Goal: Check status

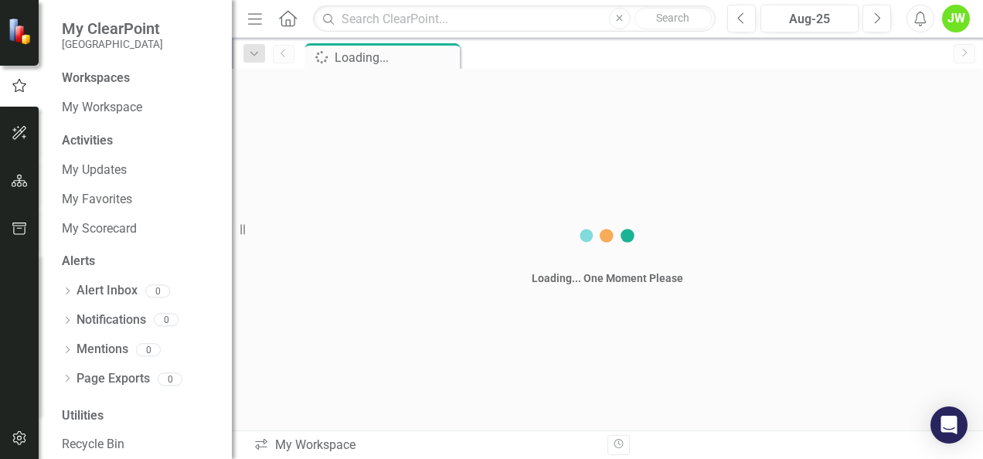
click at [100, 127] on div "Workspaces My Workspace Activities My Updates My Favorites My Scorecard Alerts …" at bounding box center [135, 265] width 193 height 390
click at [105, 142] on div "Activities" at bounding box center [139, 141] width 155 height 18
click at [15, 142] on button "button" at bounding box center [19, 133] width 35 height 32
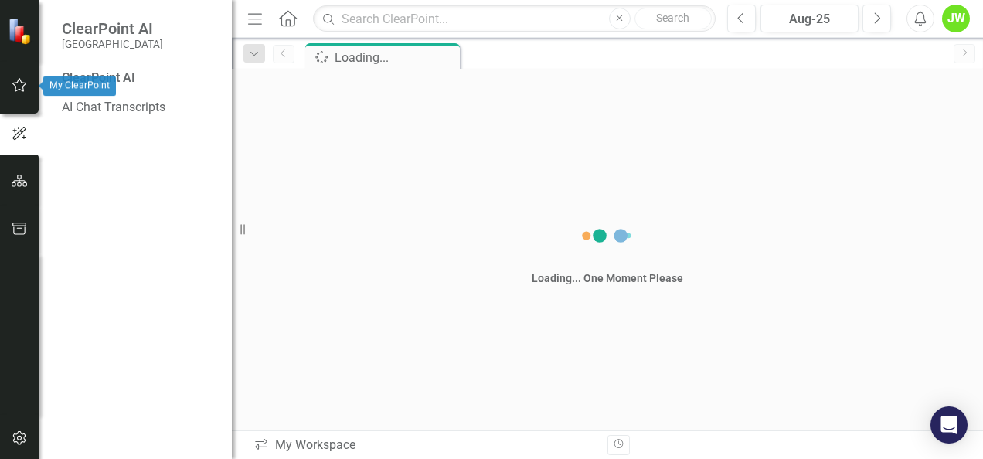
click at [22, 81] on icon "button" at bounding box center [20, 85] width 16 height 12
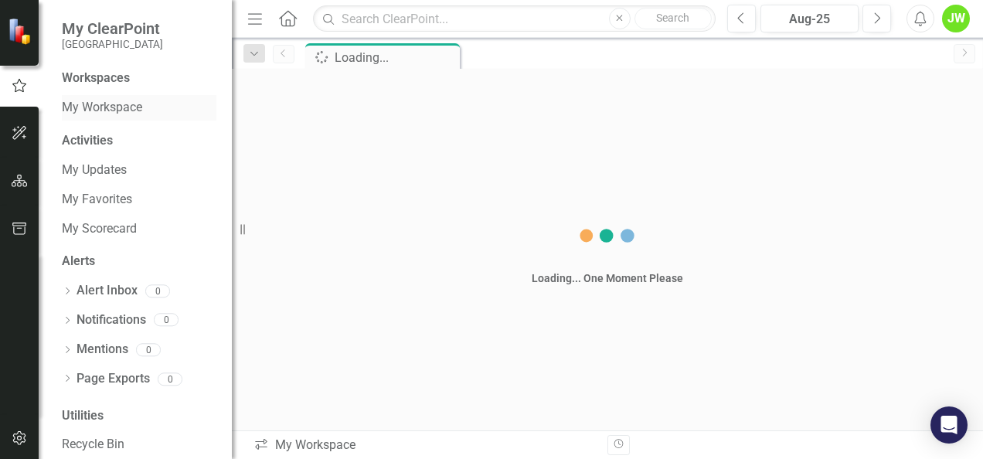
click at [110, 110] on link "My Workspace" at bounding box center [139, 108] width 155 height 18
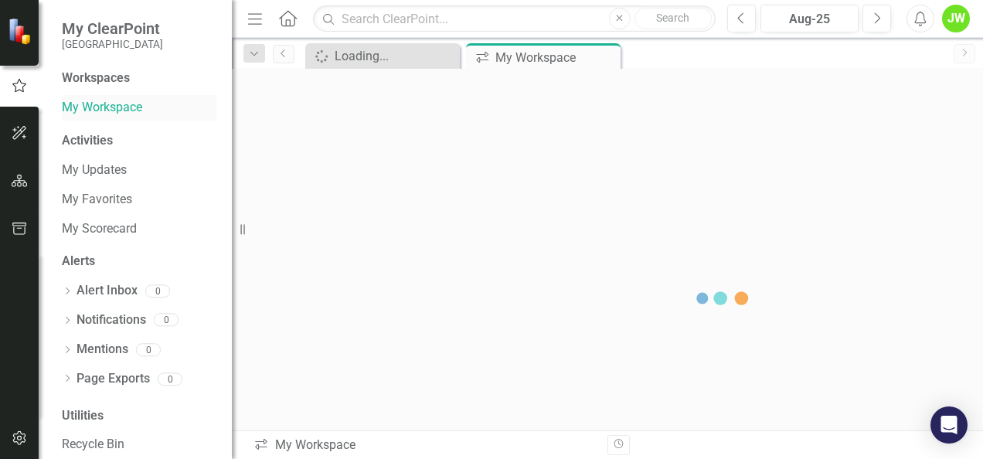
click at [110, 110] on link "My Workspace" at bounding box center [139, 108] width 155 height 18
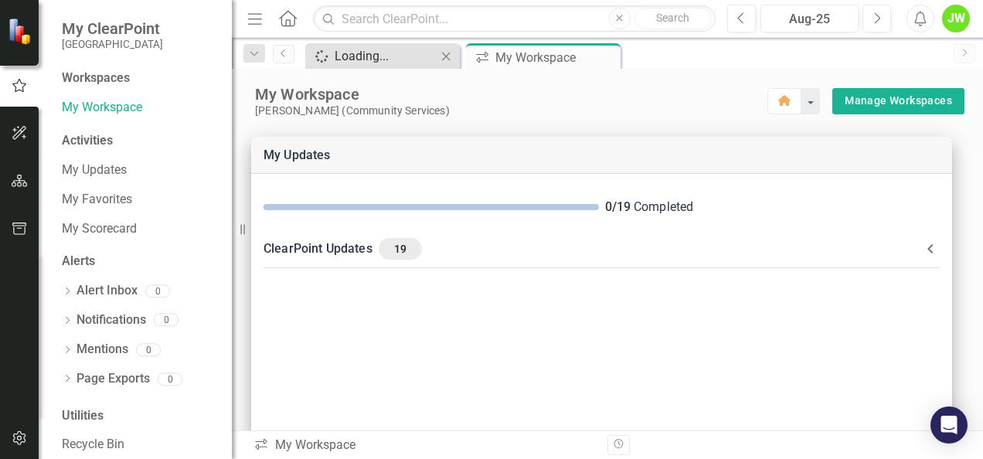
click at [356, 49] on div "Loading..." at bounding box center [386, 55] width 102 height 19
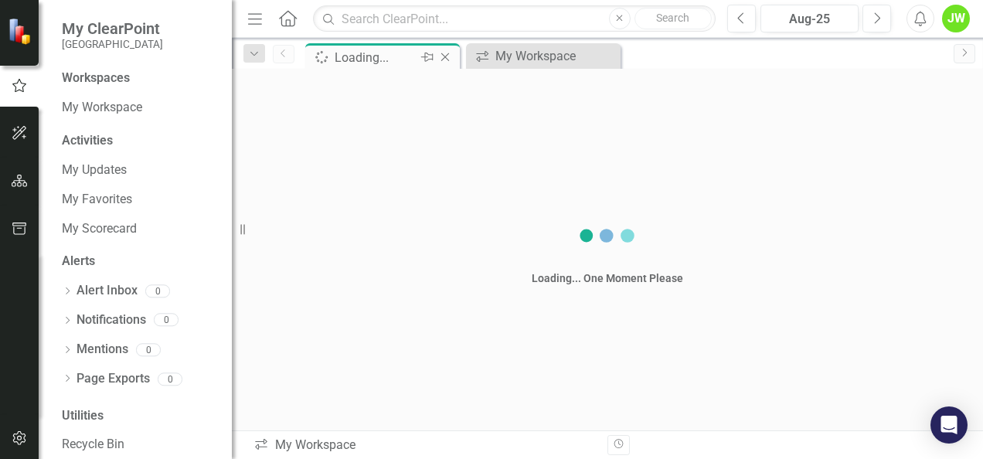
click at [444, 56] on icon at bounding box center [445, 57] width 9 height 9
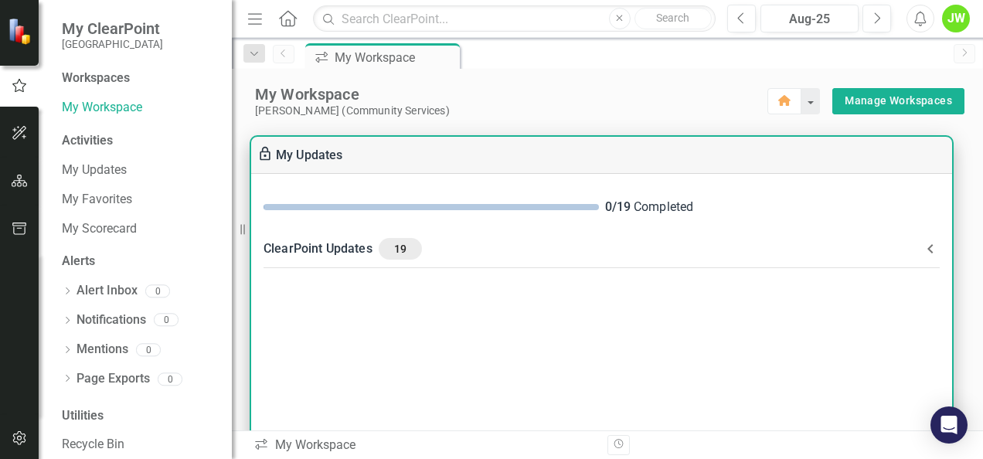
click at [865, 256] on div "ClearPoint Updates 19" at bounding box center [593, 249] width 658 height 22
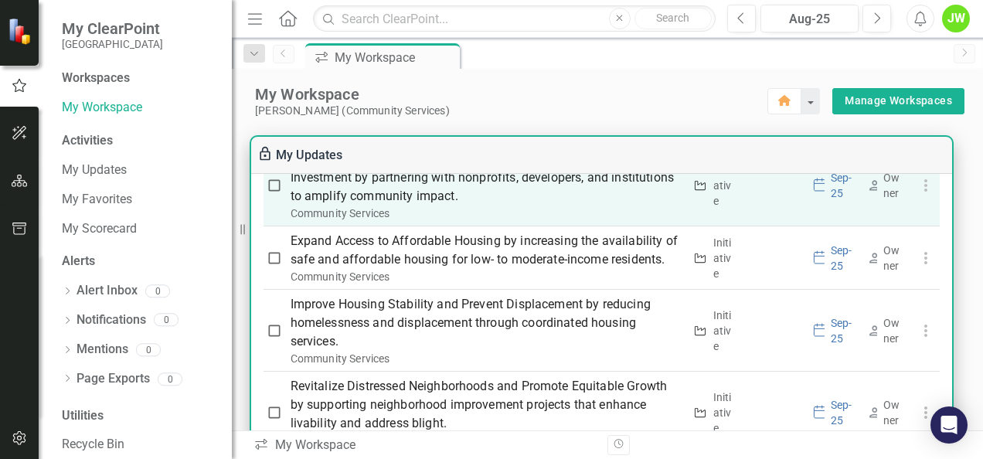
scroll to position [618, 0]
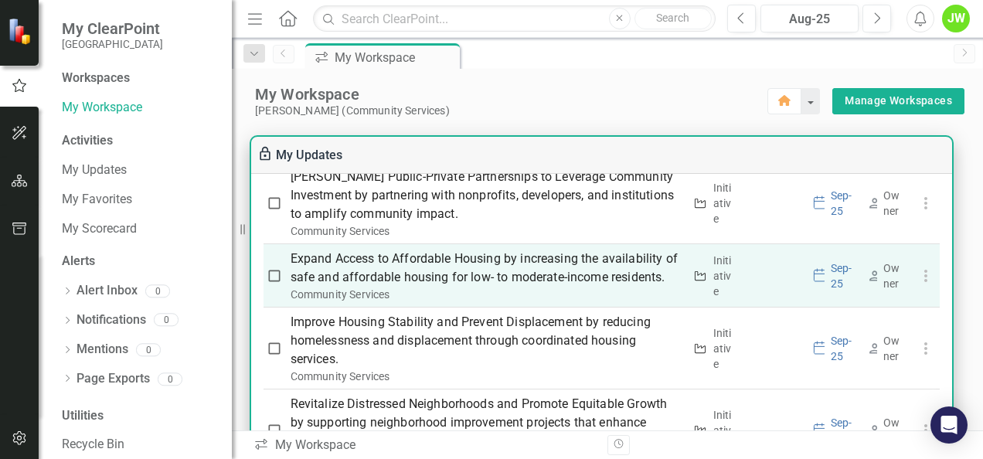
click at [468, 287] on p "Expand Access to Affordable Housing by increasing the availability of safe and …" at bounding box center [487, 268] width 393 height 37
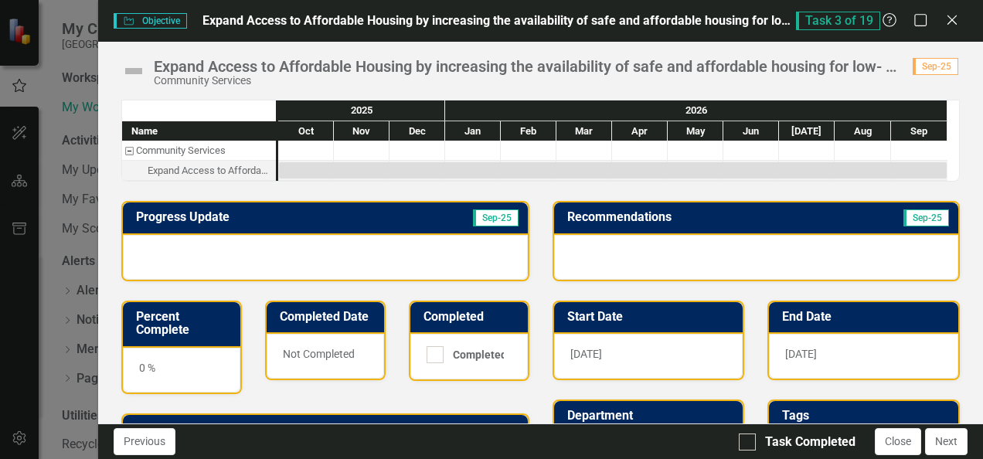
click at [242, 250] on div at bounding box center [325, 257] width 404 height 45
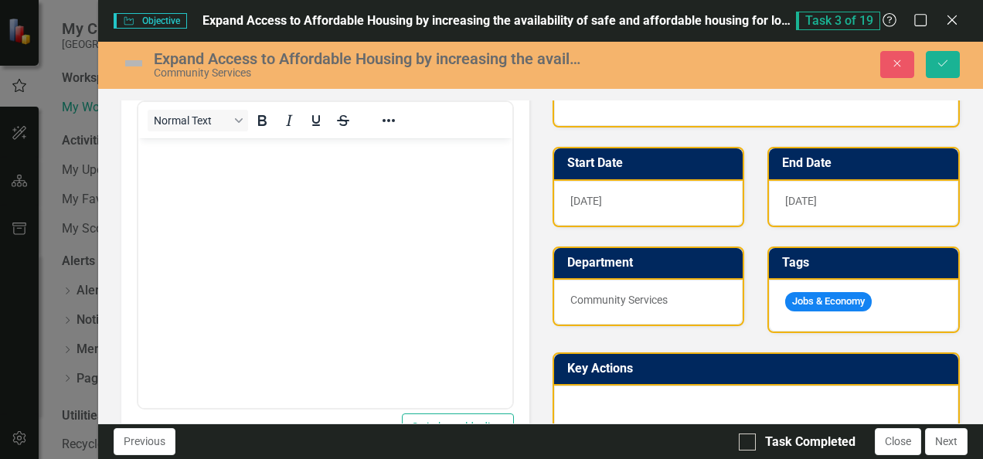
scroll to position [77, 0]
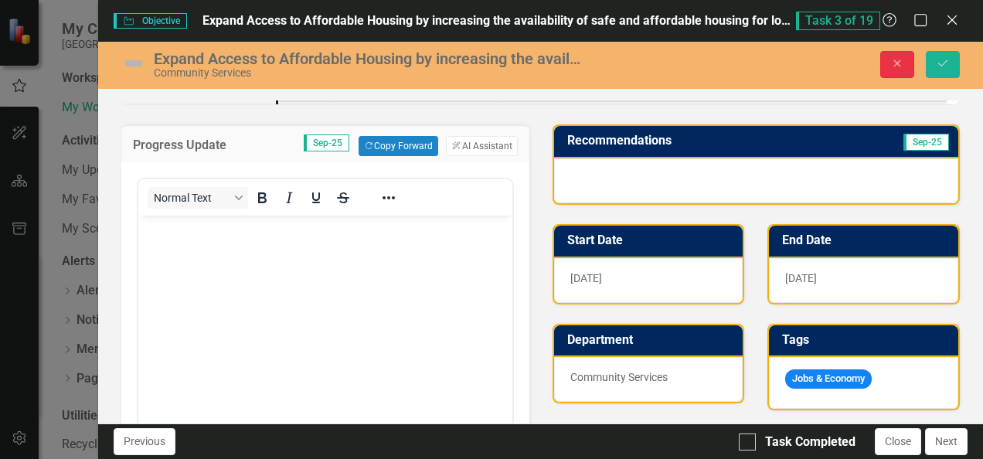
click at [896, 61] on icon "Close" at bounding box center [897, 63] width 14 height 11
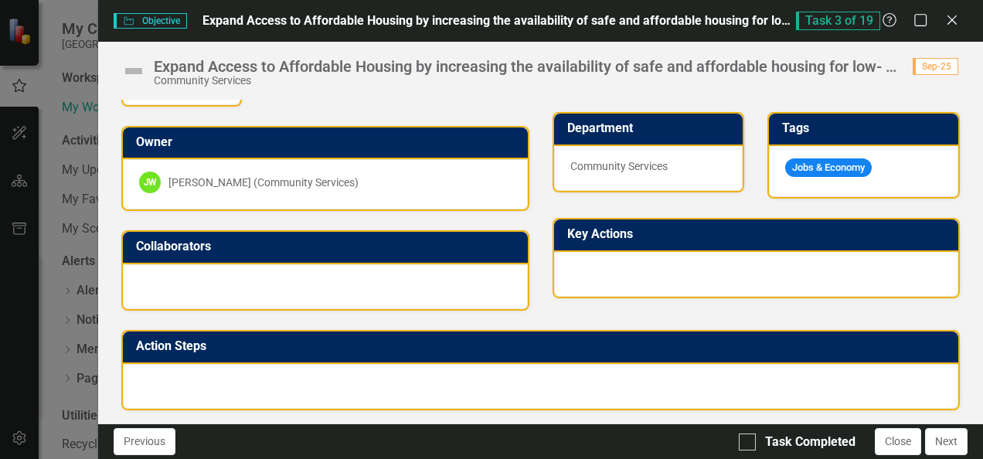
scroll to position [289, 0]
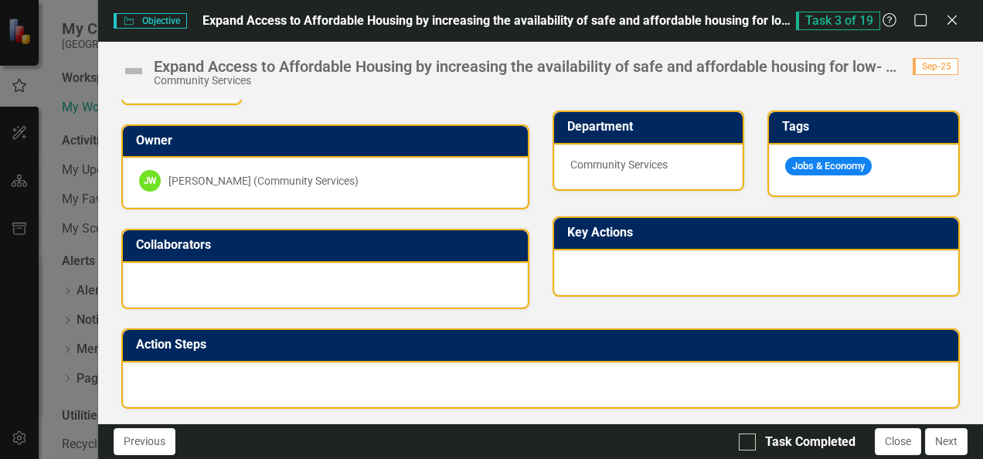
click at [396, 386] on div at bounding box center [540, 384] width 835 height 45
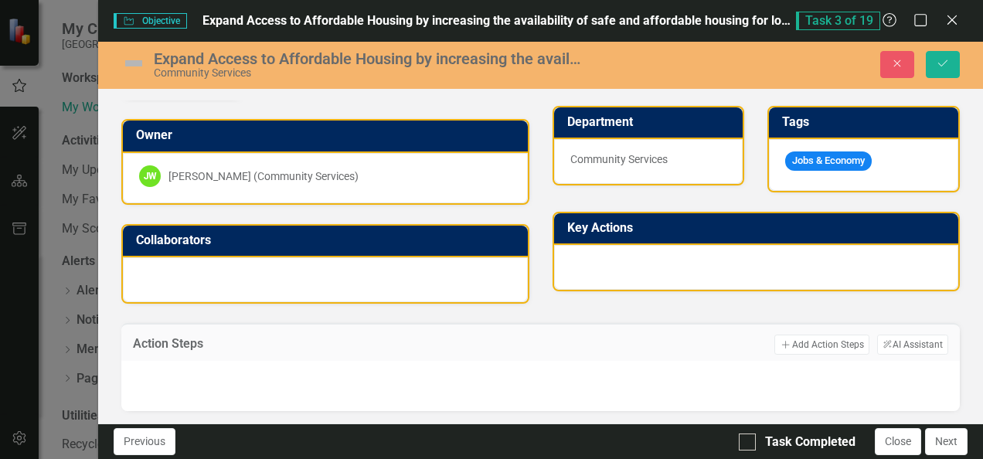
scroll to position [298, 0]
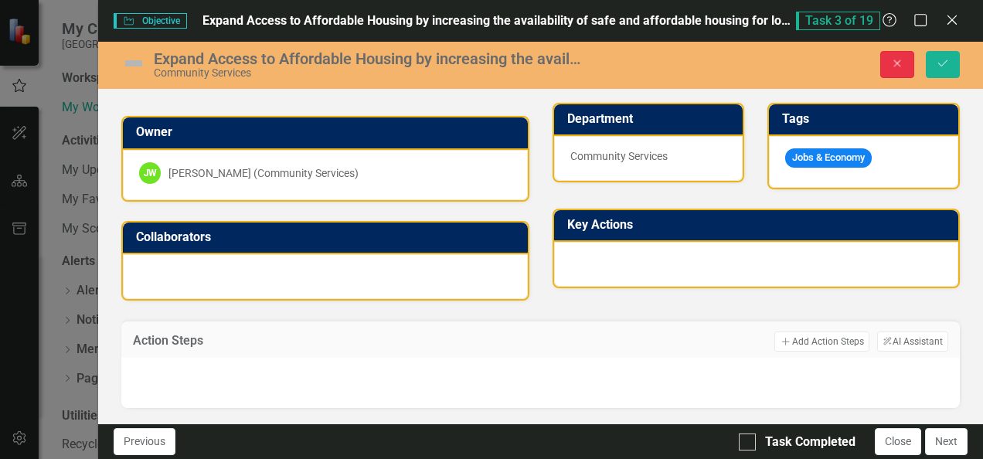
click at [891, 59] on icon "Close" at bounding box center [897, 63] width 14 height 11
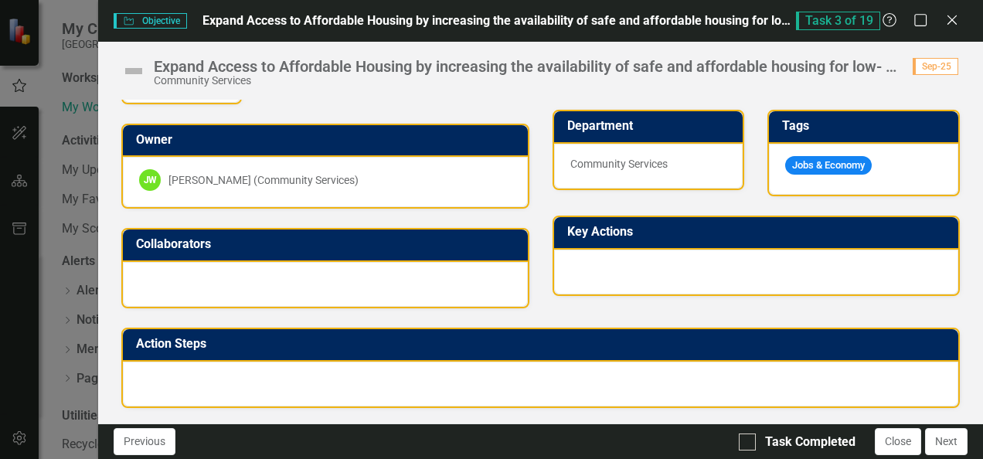
scroll to position [289, 0]
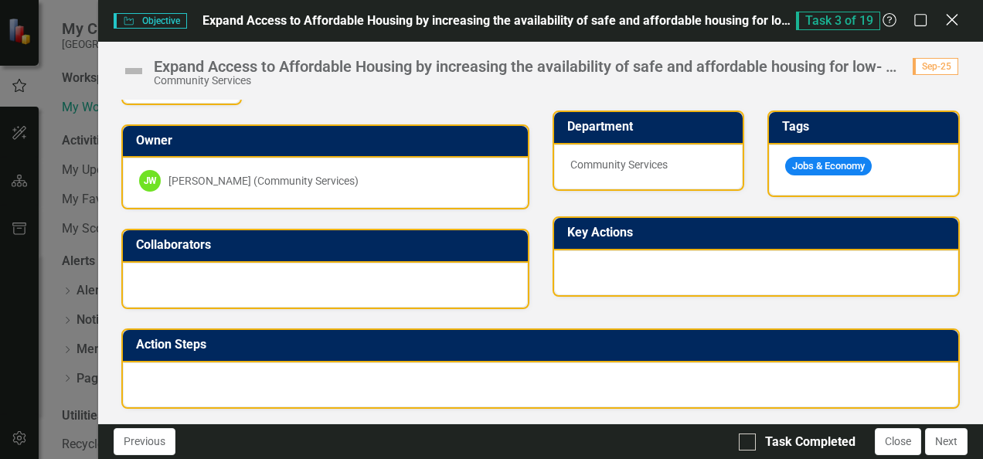
click at [956, 15] on icon "Close" at bounding box center [951, 19] width 19 height 15
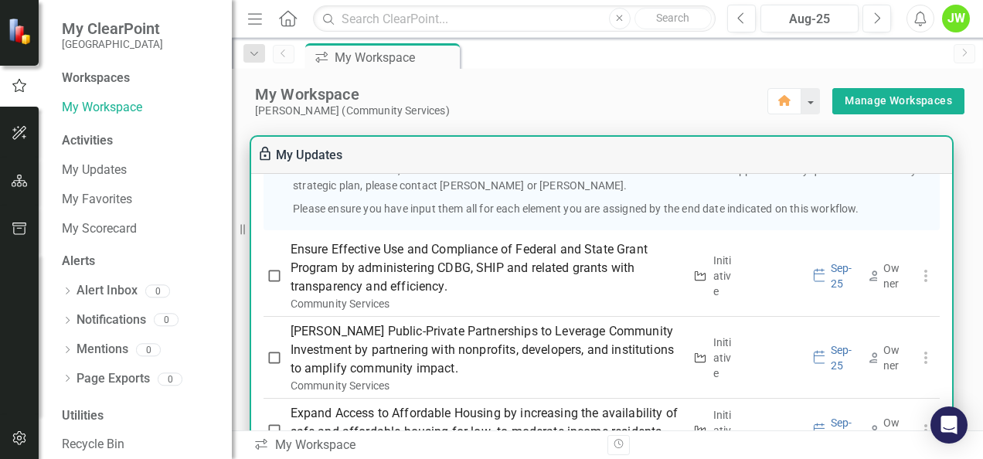
scroll to position [541, 0]
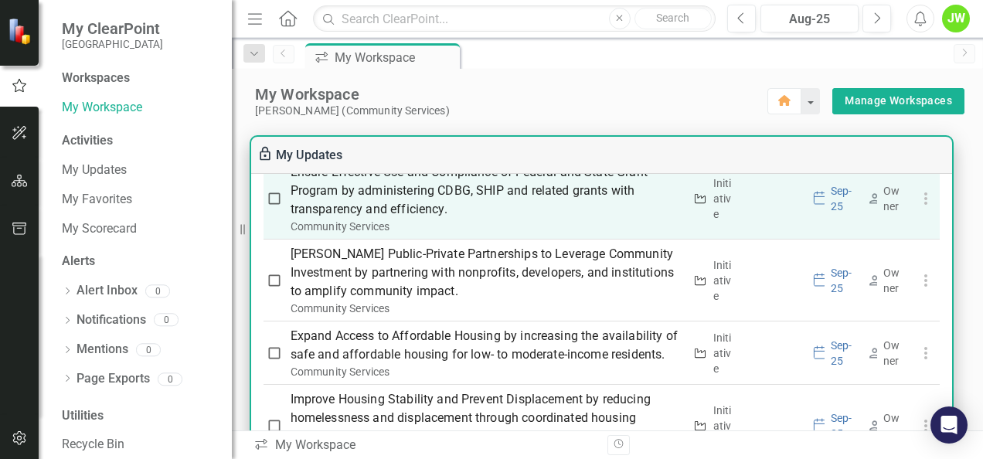
click at [328, 219] on p "Ensure Effective Use and Compliance of Federal and State Grant Program by admin…" at bounding box center [487, 191] width 393 height 56
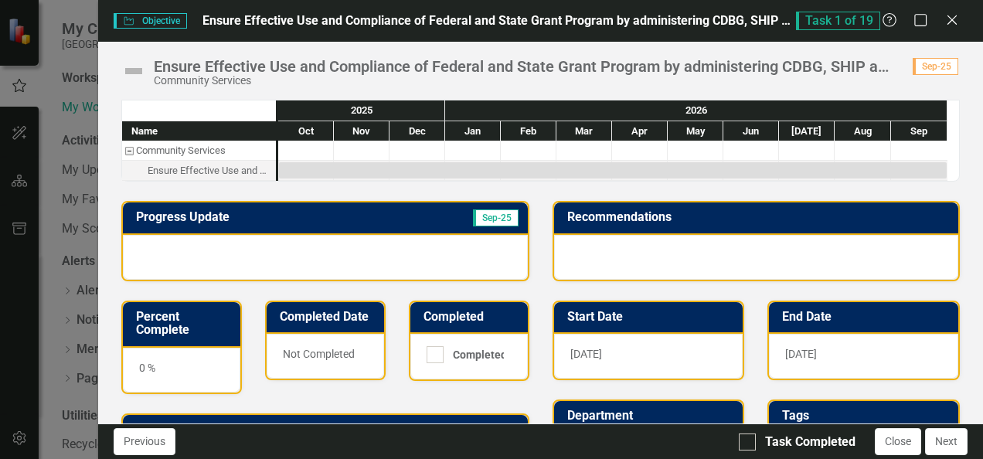
scroll to position [289, 0]
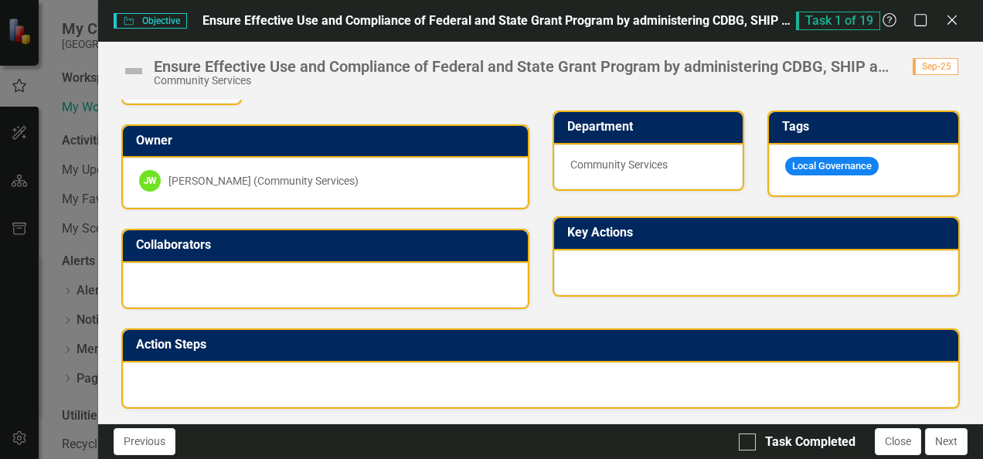
click at [252, 362] on div at bounding box center [540, 384] width 835 height 45
click at [253, 359] on div "Action Steps" at bounding box center [540, 346] width 835 height 32
click at [667, 387] on div at bounding box center [540, 384] width 835 height 45
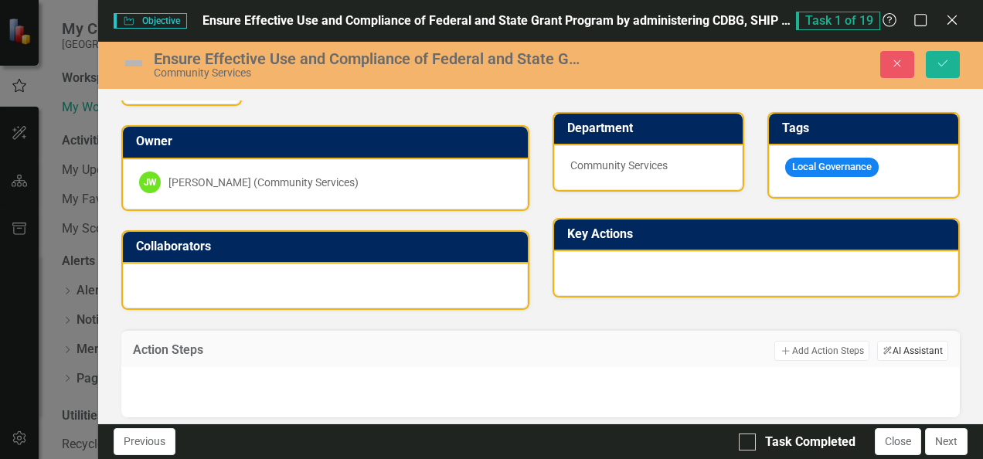
click at [919, 348] on button "ClearPoint AI AI Assistant" at bounding box center [912, 351] width 71 height 20
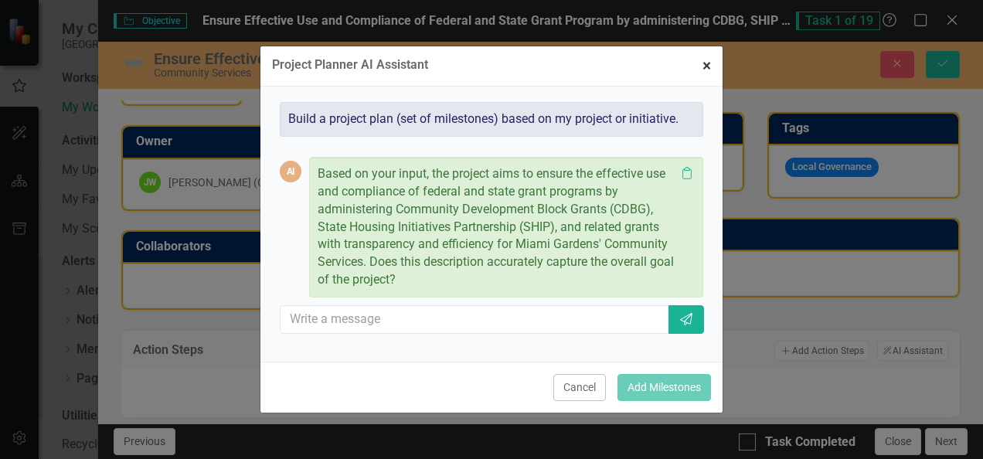
click at [705, 68] on span "×" at bounding box center [707, 65] width 9 height 19
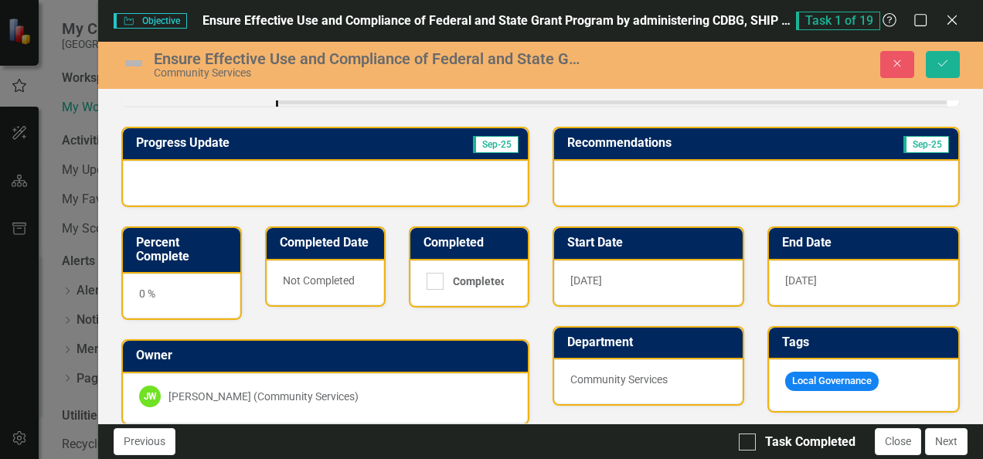
scroll to position [0, 0]
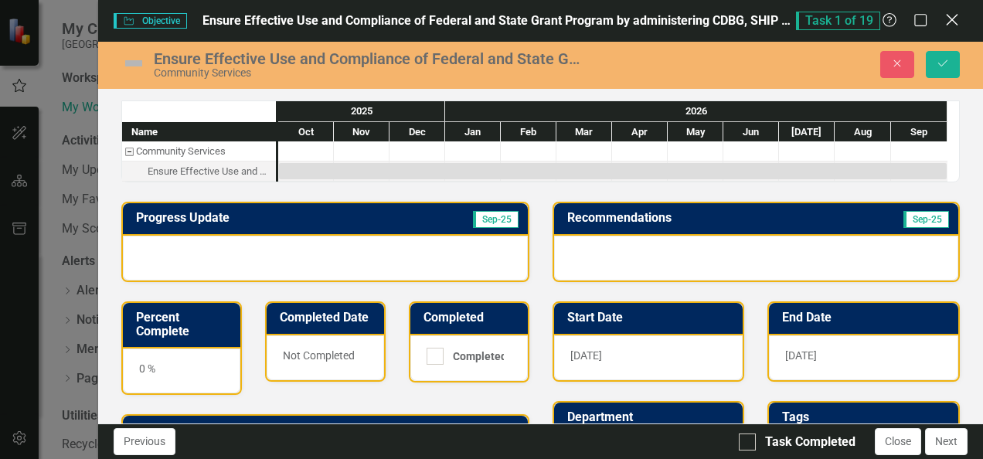
click at [953, 22] on icon "Close" at bounding box center [951, 19] width 19 height 15
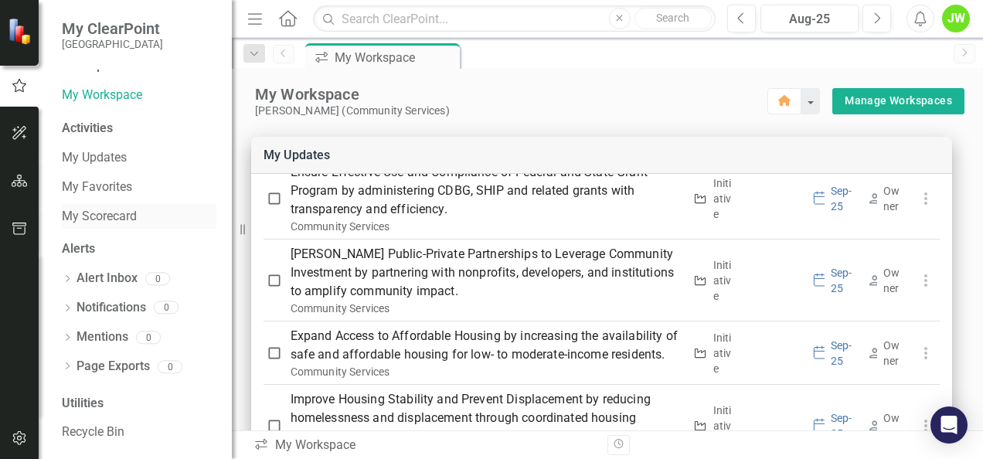
scroll to position [18, 0]
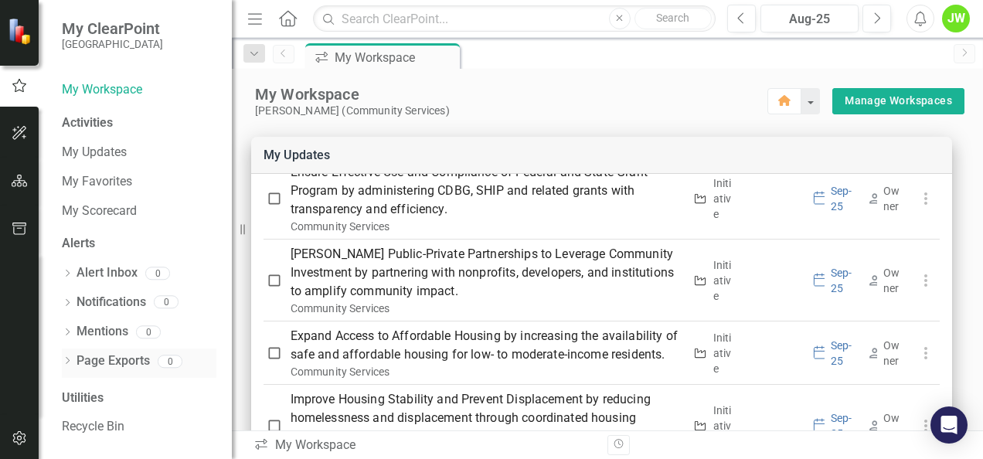
click at [86, 365] on link "Page Exports" at bounding box center [113, 361] width 73 height 18
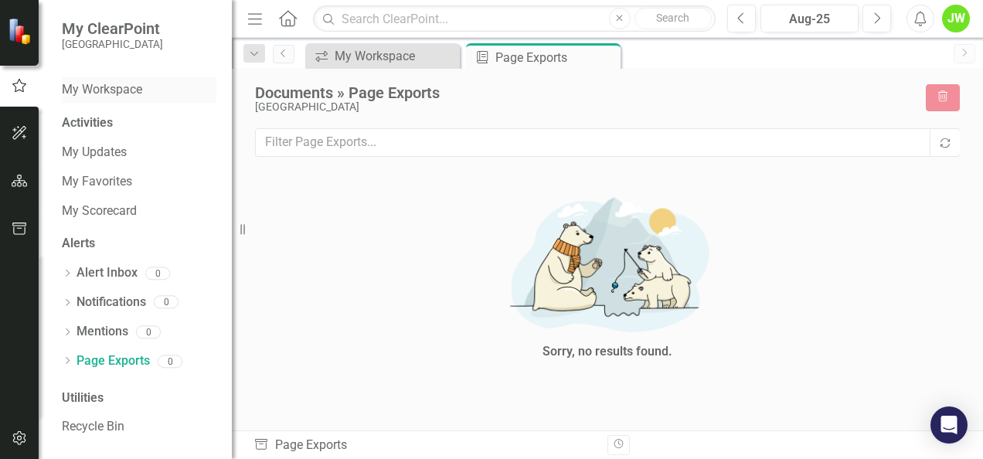
click at [104, 91] on link "My Workspace" at bounding box center [139, 90] width 155 height 18
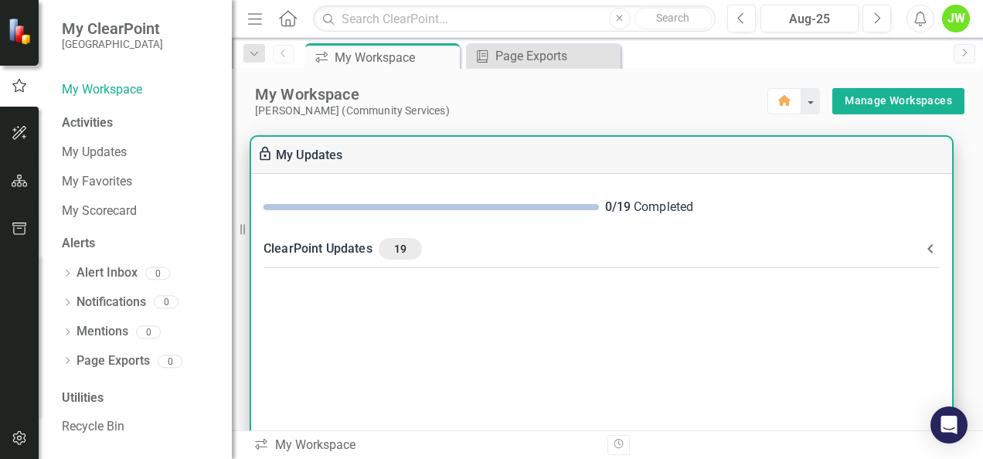
click at [743, 253] on div "ClearPoint Updates 19" at bounding box center [593, 249] width 658 height 22
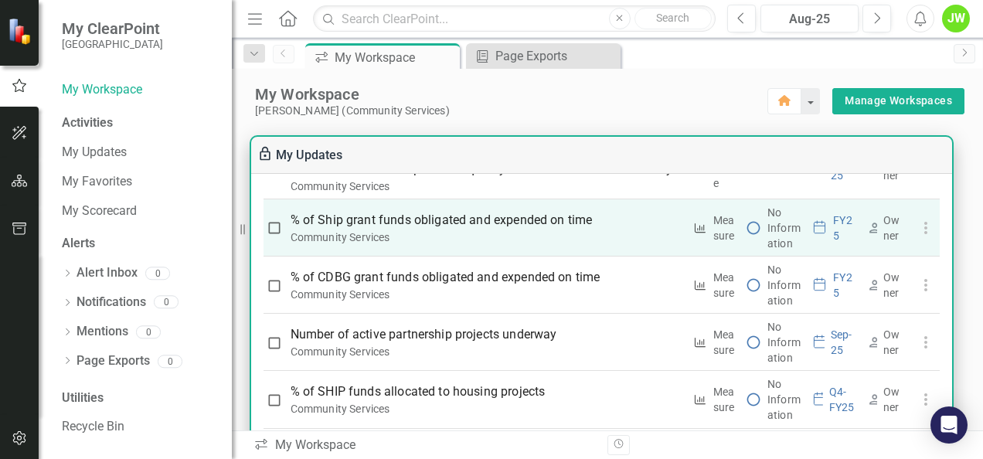
scroll to position [1082, 0]
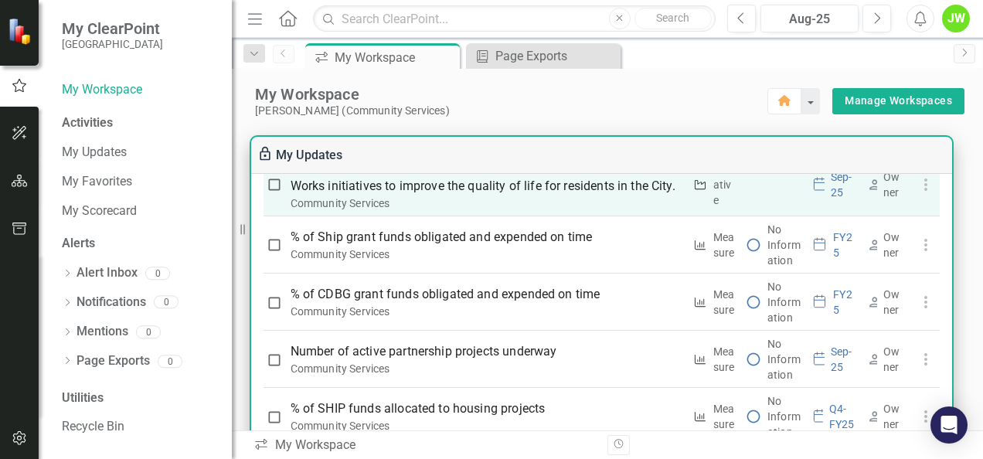
click at [466, 196] on p "Complete CDBG project milestones by supporting CIP and Public Works initiatives…" at bounding box center [487, 176] width 393 height 37
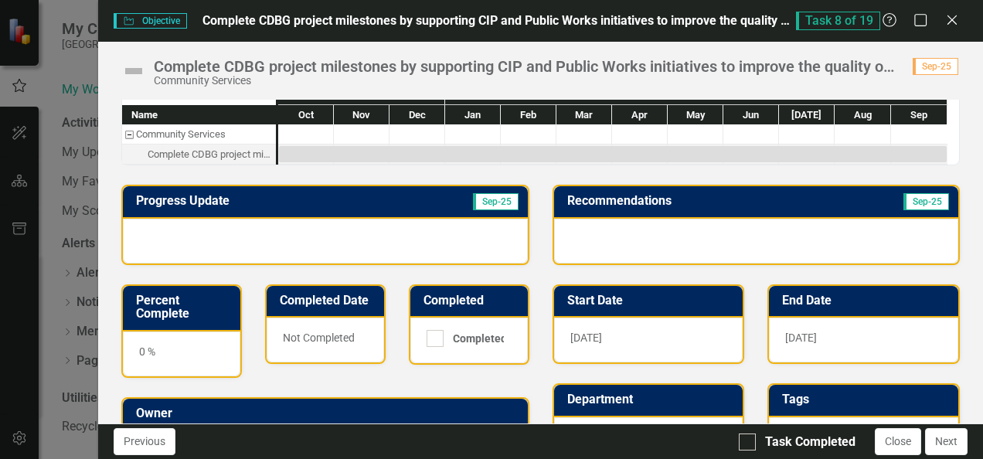
scroll to position [0, 0]
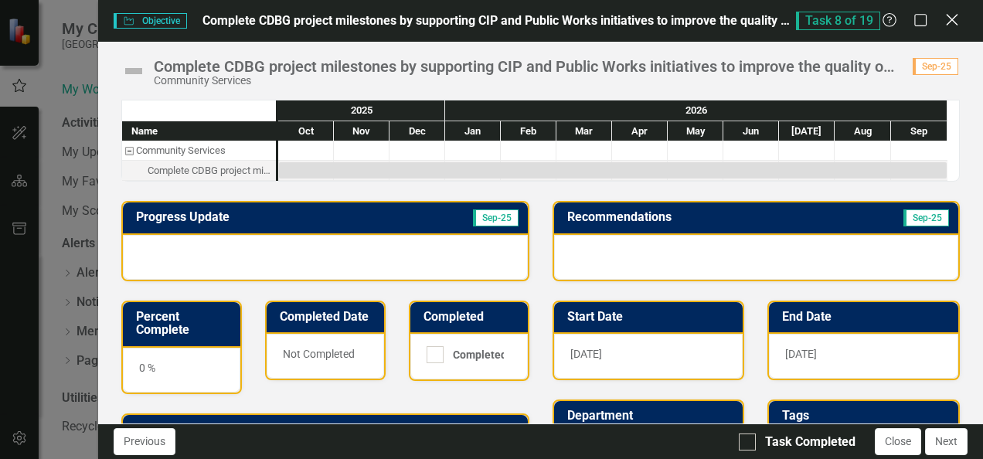
click at [949, 19] on icon "Close" at bounding box center [951, 19] width 19 height 15
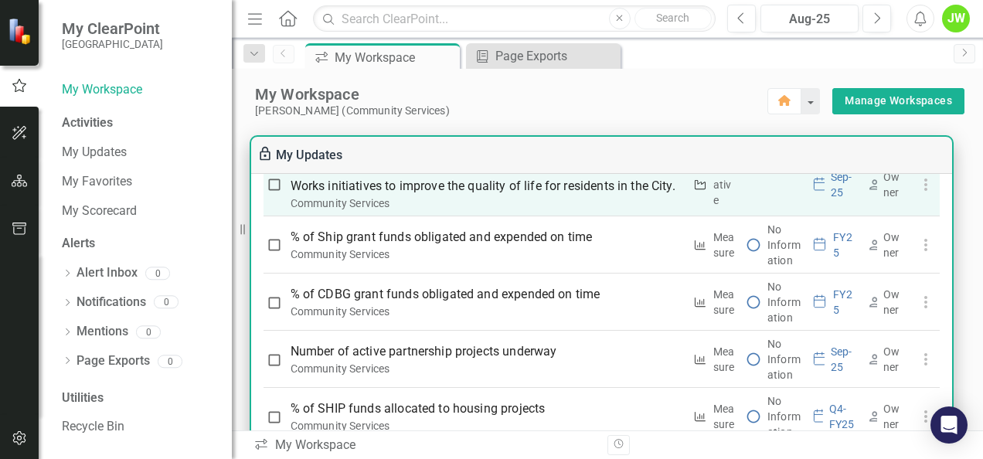
scroll to position [1159, 0]
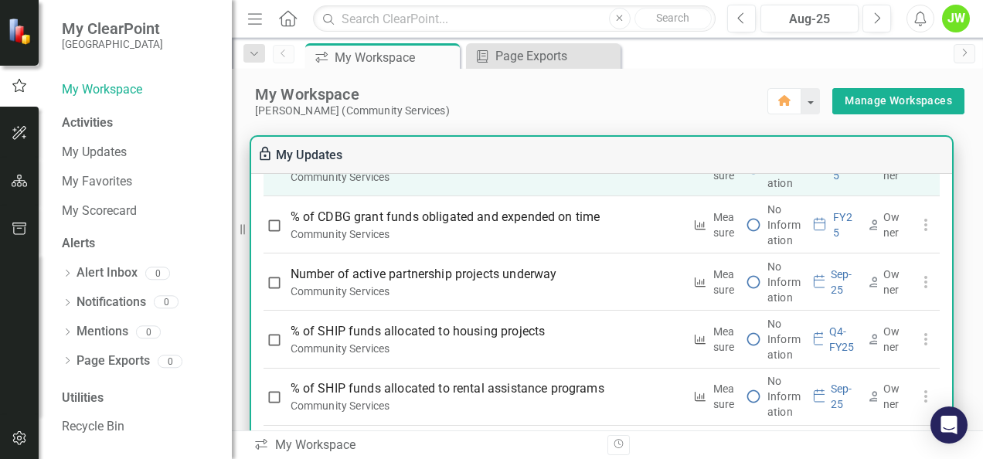
click at [470, 169] on p "% of Ship grant funds obligated and expended on time" at bounding box center [487, 160] width 393 height 19
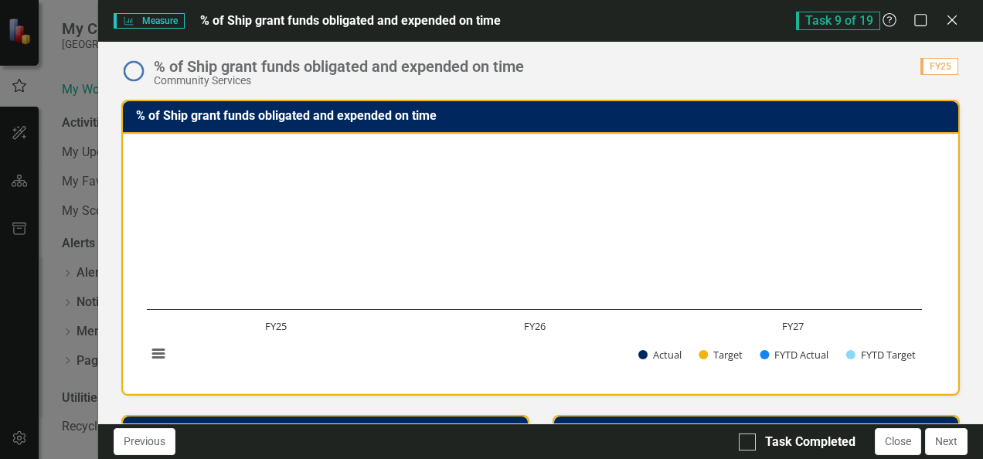
scroll to position [0, 0]
click at [950, 12] on div "Close" at bounding box center [951, 21] width 15 height 18
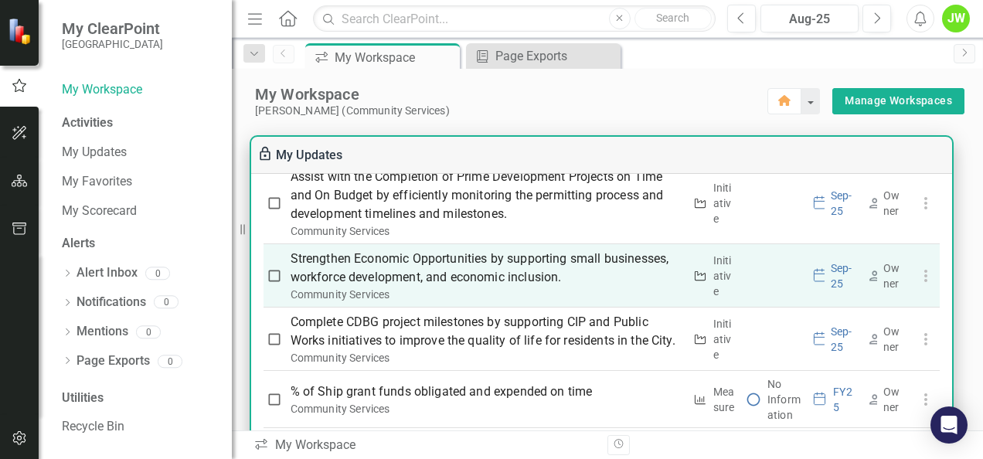
scroll to position [1005, 0]
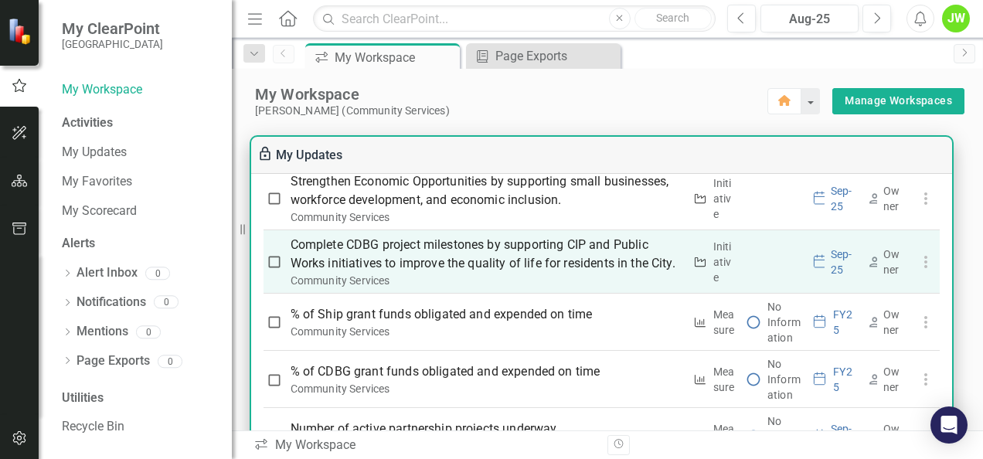
click at [521, 273] on p "Complete CDBG project milestones by supporting CIP and Public Works initiatives…" at bounding box center [487, 254] width 393 height 37
